Goal: Use online tool/utility: Utilize a website feature to perform a specific function

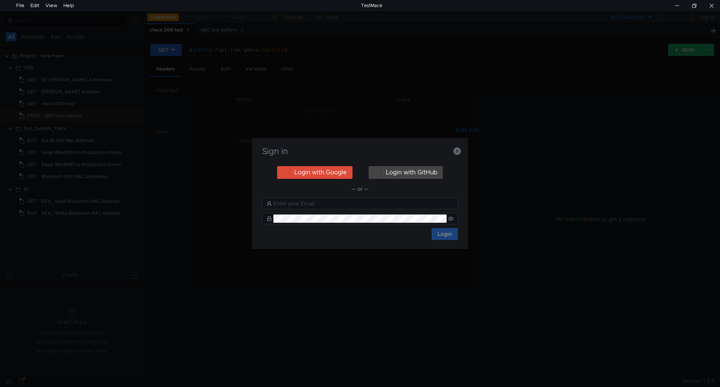
click at [566, 361] on div "Sign in Login with Google Login with GitHub — or — Login" at bounding box center [360, 193] width 720 height 387
click at [457, 151] on icon "button" at bounding box center [458, 151] width 8 height 8
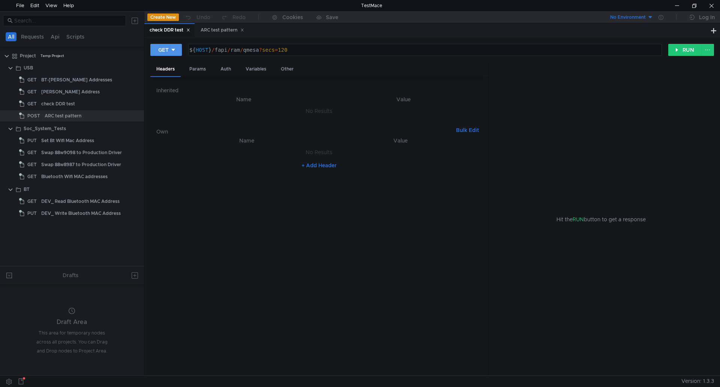
click at [167, 46] on div "GET" at bounding box center [163, 50] width 11 height 8
drag, startPoint x: 214, startPoint y: 49, endPoint x: 241, endPoint y: 50, distance: 27.1
click at [241, 50] on div at bounding box center [360, 193] width 720 height 387
click at [290, 48] on div "${ HOST } / fapi / ram / qmesa ? secs = 120" at bounding box center [424, 56] width 473 height 18
drag, startPoint x: 290, startPoint y: 48, endPoint x: 223, endPoint y: 49, distance: 67.2
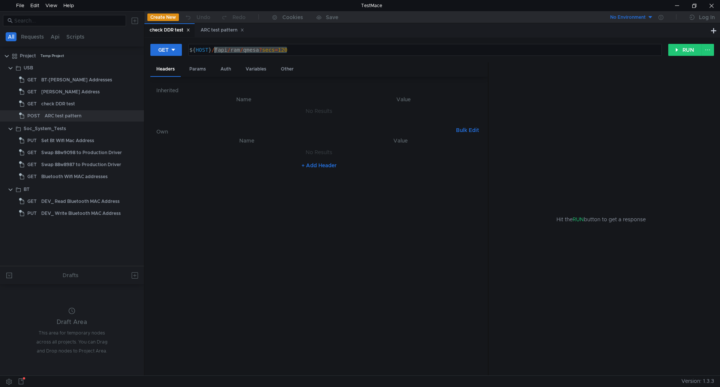
click at [223, 49] on div "${ HOST } / fapi / ram / qmesa ? secs = 120" at bounding box center [424, 56] width 473 height 18
paste textarea "system/bt_wifi_mac and /fapi/ethernet/soc/mac_address?mac_address and confirm e…"
type textarea "${HOST}/fapi/system/bt_wifi_mac and /fapi/ethernet/soc/mac_address?mac_address …"
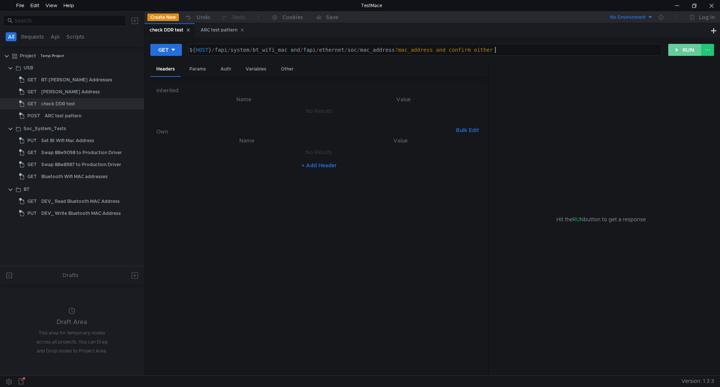
click at [681, 50] on button "RUN" at bounding box center [685, 50] width 33 height 12
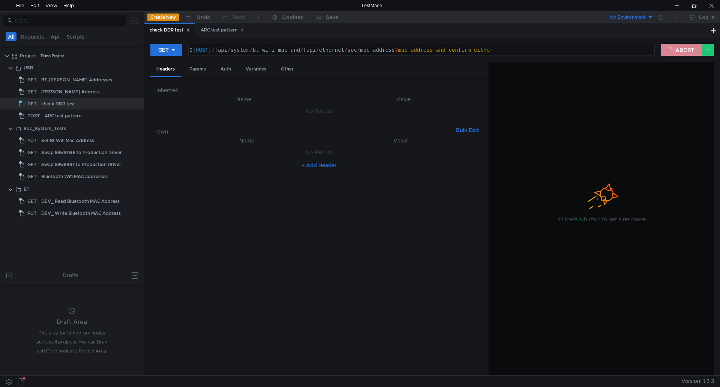
click at [681, 50] on button "ABORT" at bounding box center [682, 50] width 41 height 12
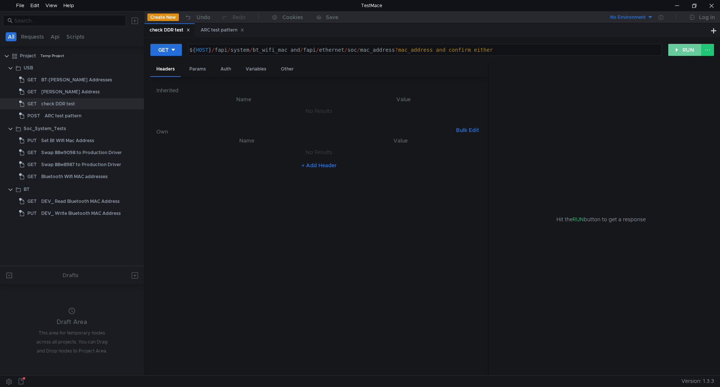
click at [681, 50] on button "RUN" at bounding box center [685, 50] width 33 height 12
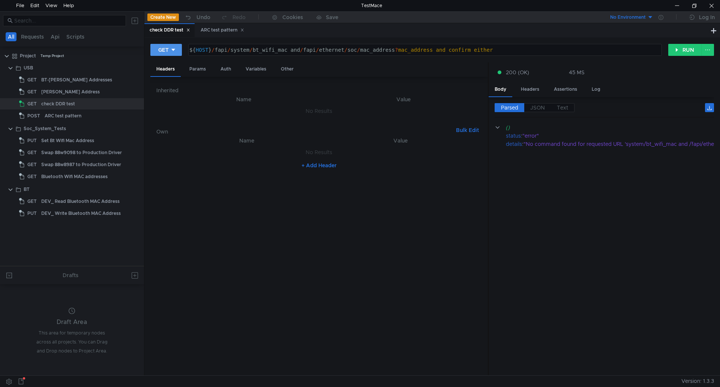
click at [167, 45] on button "GET" at bounding box center [166, 50] width 32 height 12
click at [175, 73] on li "POST" at bounding box center [166, 78] width 33 height 12
click at [672, 49] on button "RUN" at bounding box center [685, 50] width 33 height 12
click at [707, 8] on div at bounding box center [711, 5] width 17 height 11
